Goal: Check status: Check status

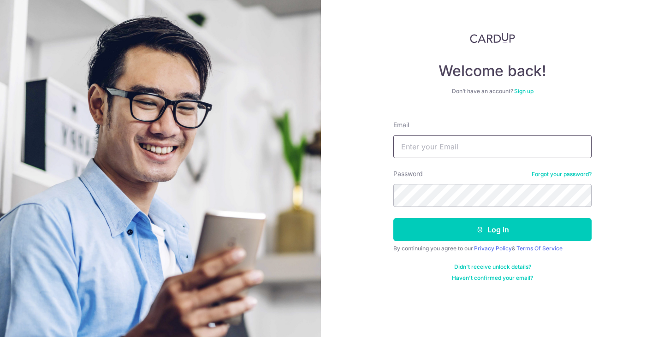
type input "[EMAIL_ADDRESS][DOMAIN_NAME]"
click at [464, 228] on button "Log in" at bounding box center [492, 229] width 198 height 23
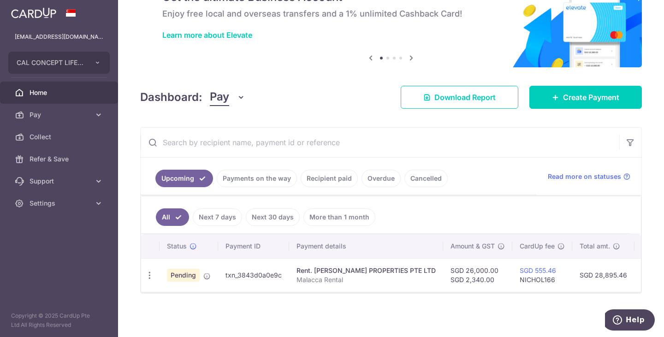
click at [248, 177] on link "Payments on the way" at bounding box center [257, 179] width 80 height 18
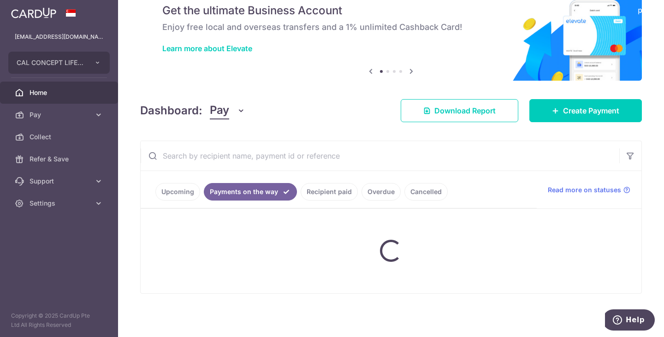
scroll to position [55, 0]
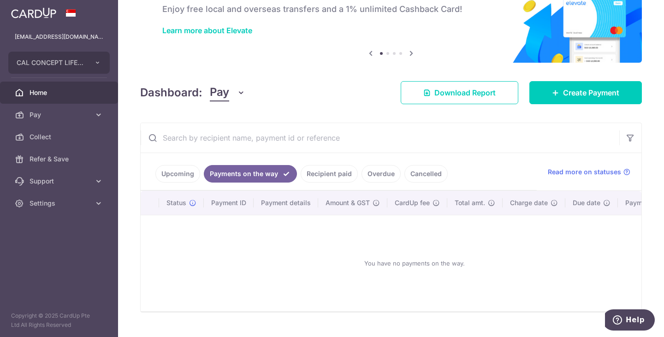
click at [187, 176] on link "Upcoming" at bounding box center [177, 174] width 45 height 18
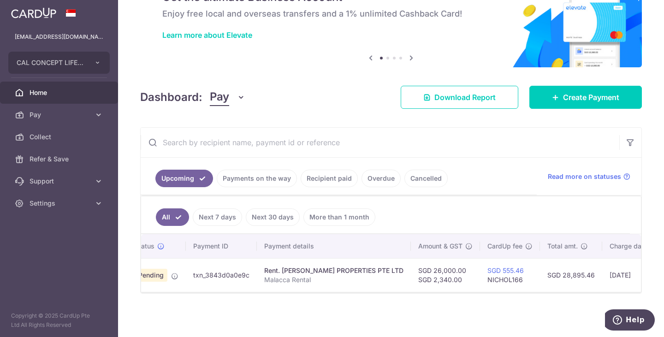
scroll to position [0, 0]
